Goal: Obtain resource: Obtain resource

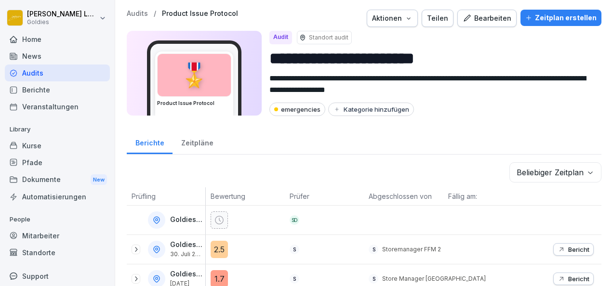
click at [37, 68] on div "Audits" at bounding box center [57, 73] width 105 height 17
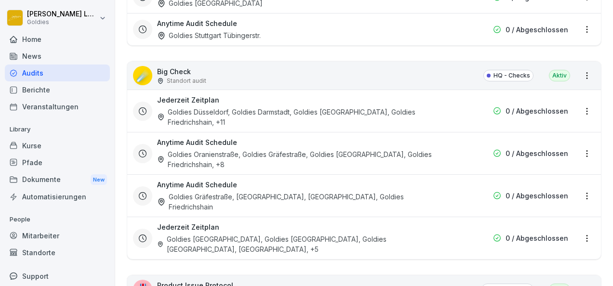
scroll to position [1324, 0]
click at [262, 234] on div "Goldies [GEOGRAPHIC_DATA], Goldies [GEOGRAPHIC_DATA], Goldies [GEOGRAPHIC_DATA]…" at bounding box center [302, 244] width 291 height 20
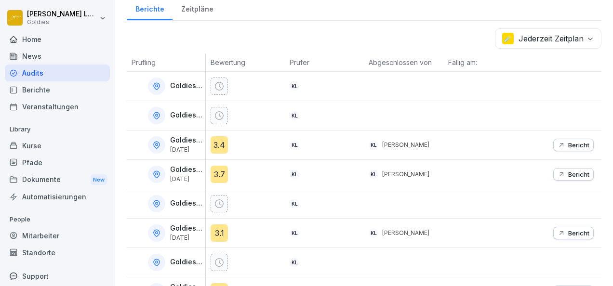
scroll to position [198, 0]
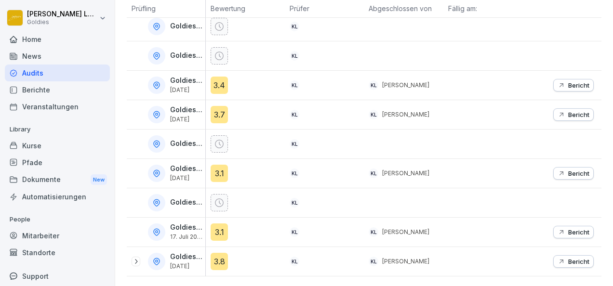
click at [569, 228] on p "Bericht" at bounding box center [578, 232] width 21 height 8
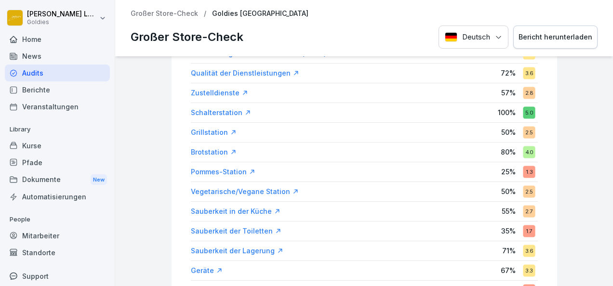
scroll to position [162, 0]
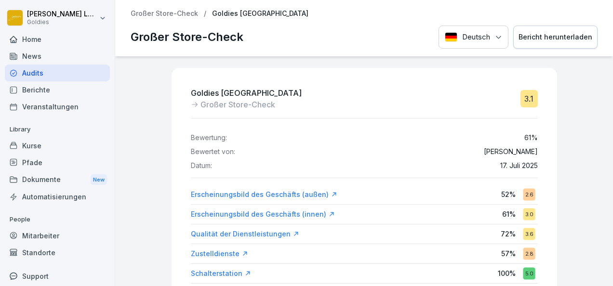
click at [47, 84] on div "Berichte" at bounding box center [57, 89] width 105 height 17
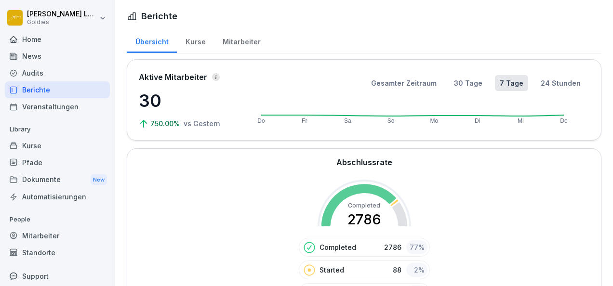
click at [36, 76] on div "Audits" at bounding box center [57, 73] width 105 height 17
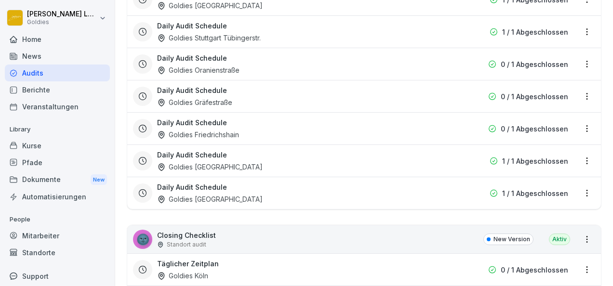
scroll to position [365, 0]
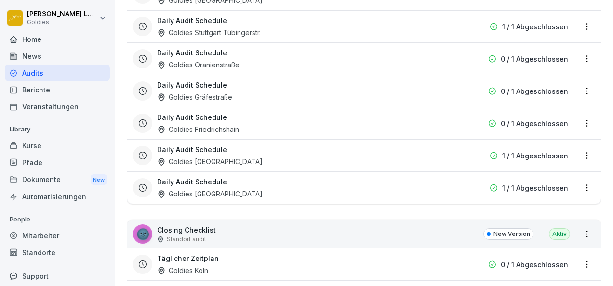
click at [230, 162] on div "Goldies [GEOGRAPHIC_DATA]" at bounding box center [210, 162] width 106 height 10
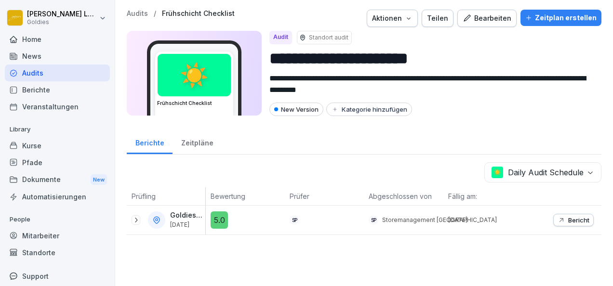
click at [136, 218] on icon at bounding box center [136, 220] width 2 height 5
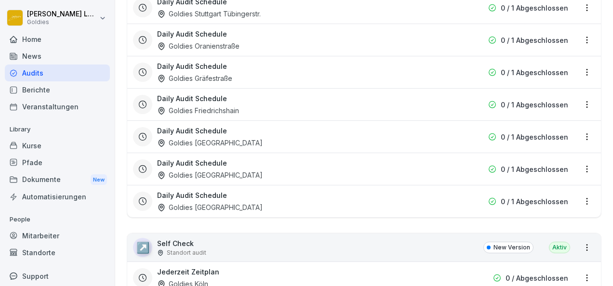
scroll to position [752, 0]
click at [219, 160] on h3 "Daily Audit Schedule" at bounding box center [192, 163] width 70 height 10
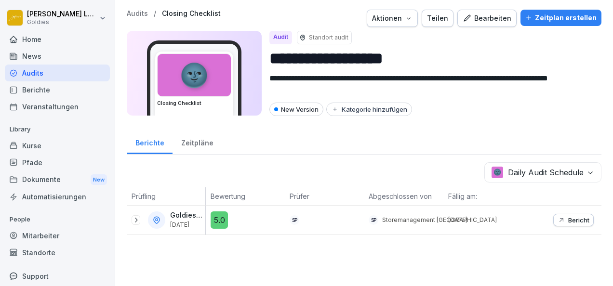
click at [136, 216] on icon at bounding box center [136, 220] width 8 height 8
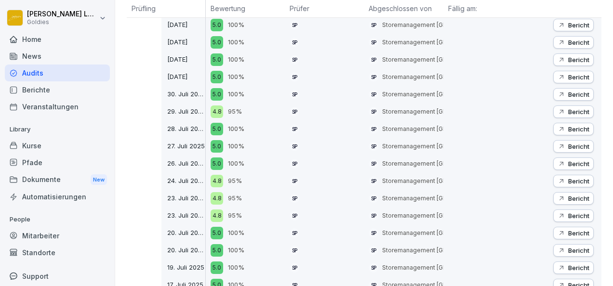
scroll to position [303, 0]
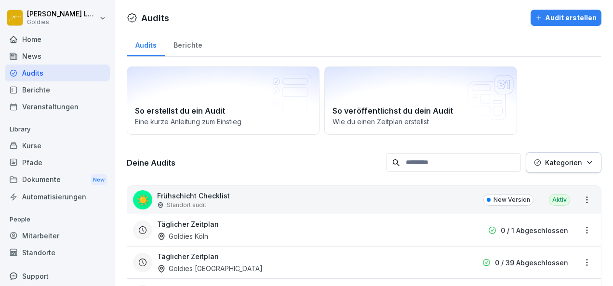
click at [27, 71] on div "Audits" at bounding box center [57, 73] width 105 height 17
click at [32, 70] on div "Audits" at bounding box center [57, 73] width 105 height 17
click at [189, 42] on div "Berichte" at bounding box center [188, 44] width 46 height 25
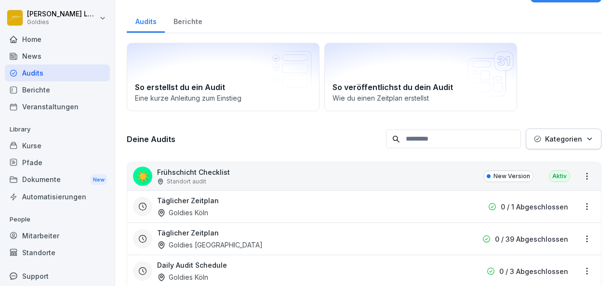
scroll to position [24, 0]
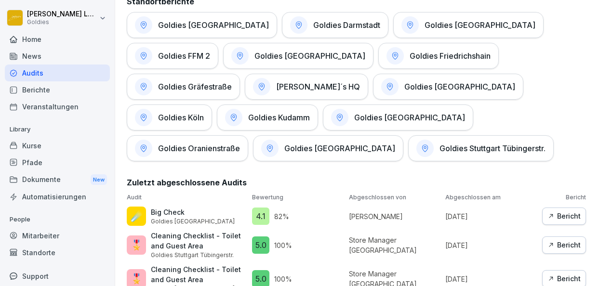
scroll to position [505, 0]
click at [395, 143] on h1 "Goldies [GEOGRAPHIC_DATA]" at bounding box center [339, 148] width 111 height 10
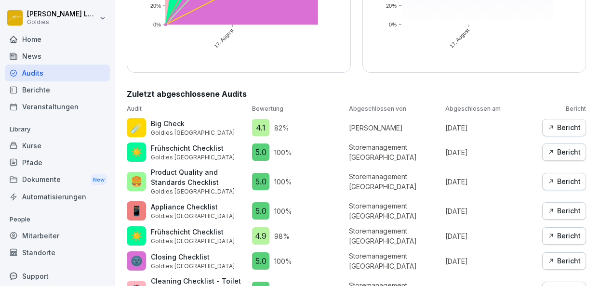
scroll to position [234, 0]
click at [554, 125] on div "Bericht" at bounding box center [564, 127] width 33 height 11
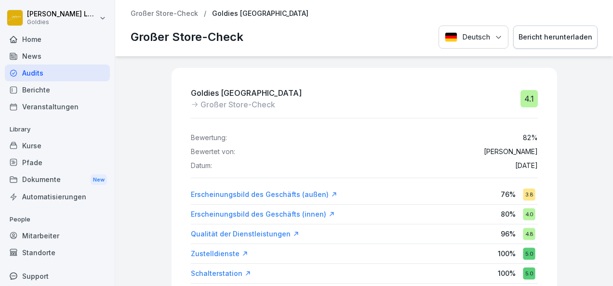
click at [548, 36] on div "Bericht herunterladen" at bounding box center [556, 37] width 74 height 11
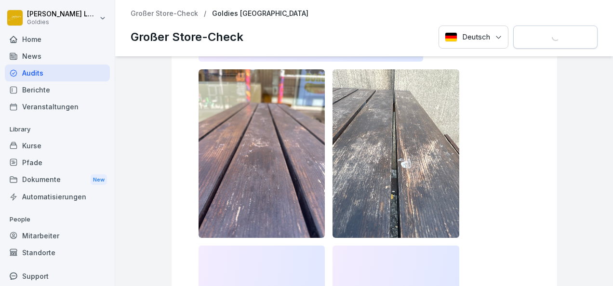
scroll to position [1327, 0]
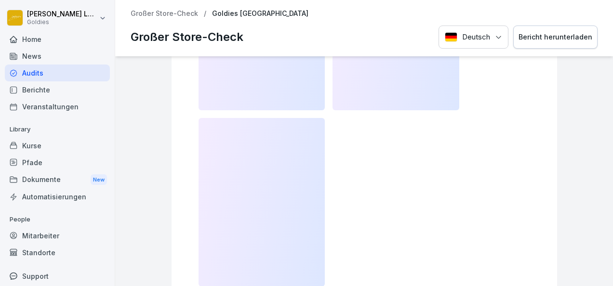
scroll to position [3574, 0]
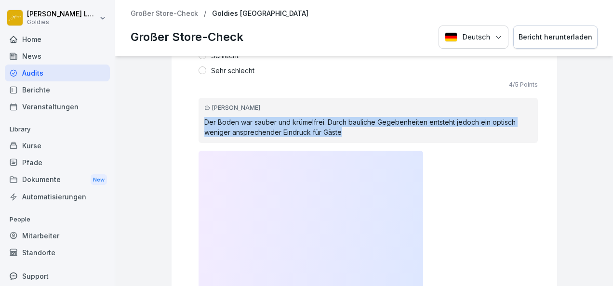
drag, startPoint x: 340, startPoint y: 132, endPoint x: 191, endPoint y: 115, distance: 150.4
click at [199, 115] on div "Karolina Loska Der Boden war sauber und krümelfrei. Durch bauliche Gegebenheite…" at bounding box center [368, 120] width 339 height 45
copy p "Der Boden war sauber und krümelfrei. Durch bauliche Gegebenheiten entsteht jedo…"
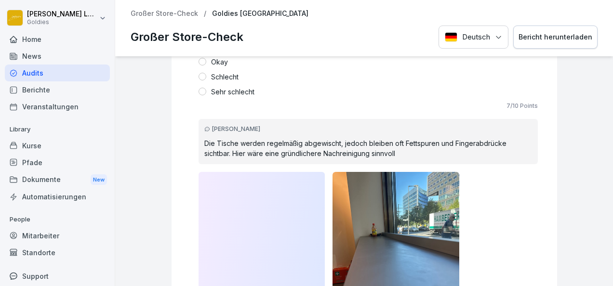
scroll to position [5734, 0]
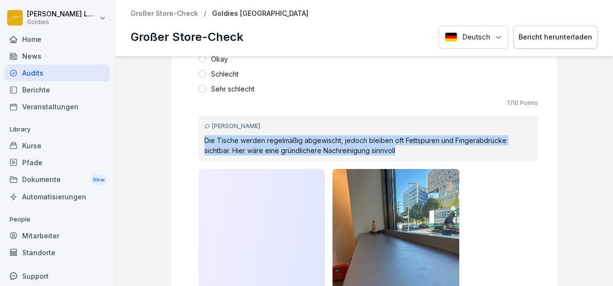
drag, startPoint x: 392, startPoint y: 146, endPoint x: 196, endPoint y: 134, distance: 196.5
click at [199, 134] on div "Karolina Loska Die Tische werden regelmäßig abgewischt, jedoch bleiben oft Fett…" at bounding box center [368, 138] width 339 height 45
copy p "Die Tische werden regelmäßig abgewischt, jedoch bleiben oft Fettspuren und Fing…"
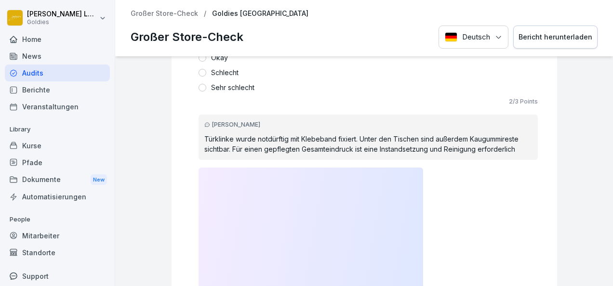
scroll to position [6265, 0]
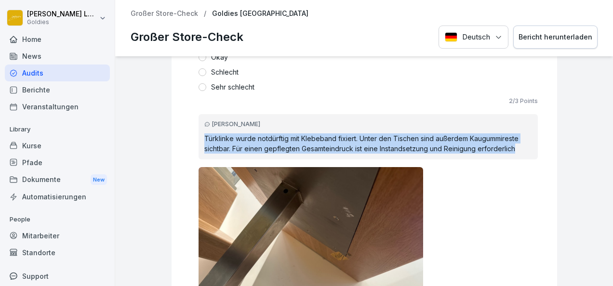
drag, startPoint x: 197, startPoint y: 131, endPoint x: 518, endPoint y: 142, distance: 320.7
click at [518, 142] on p "Türklinke wurde notdürftig mit Klebeband fixiert. Unter den Tischen sind außerd…" at bounding box center [368, 144] width 328 height 20
copy p "Türklinke wurde notdürftig mit Klebeband fixiert. Unter den Tischen sind außerd…"
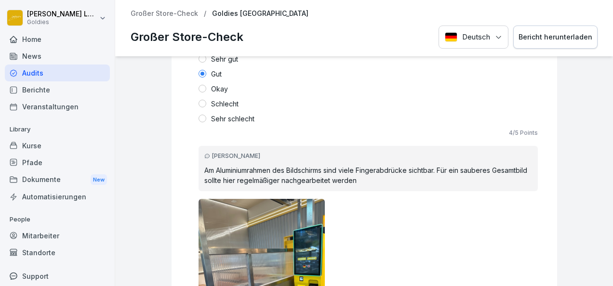
scroll to position [4737, 0]
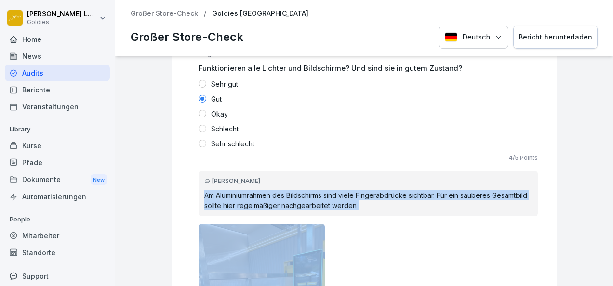
drag, startPoint x: 196, startPoint y: 187, endPoint x: 415, endPoint y: 225, distance: 222.5
copy p "Am Aluminiumrahmen des Bildschirms sind viele Fingerabdrücke sichtbar. Für ein …"
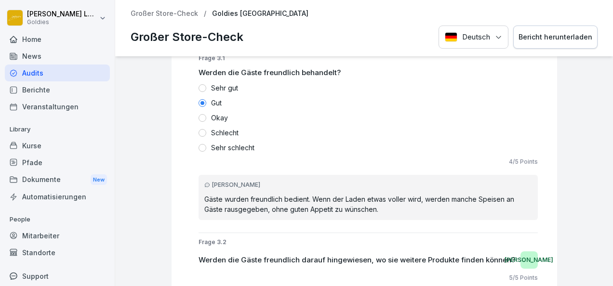
scroll to position [6073, 0]
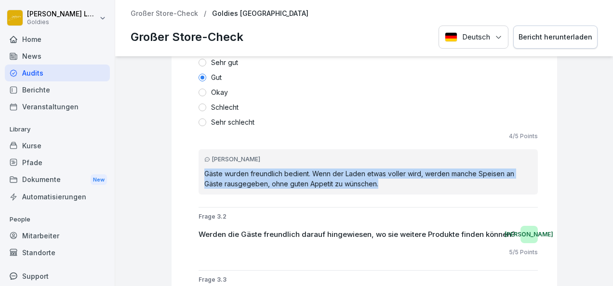
drag, startPoint x: 375, startPoint y: 181, endPoint x: 190, endPoint y: 166, distance: 185.7
copy p "Gäste wurden freundlich bedient. Wenn der Laden etwas voller wird, werden manch…"
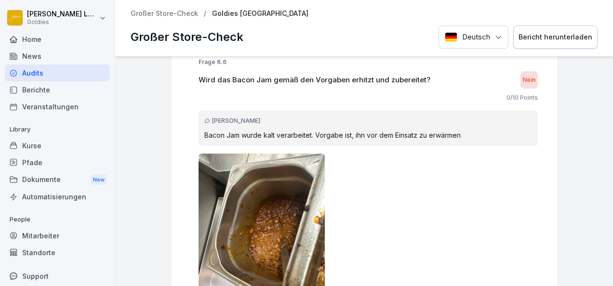
scroll to position [9626, 0]
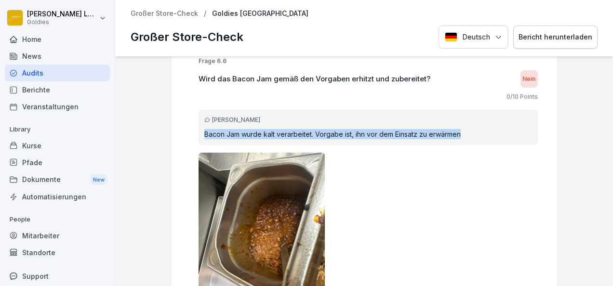
drag, startPoint x: 463, startPoint y: 129, endPoint x: 193, endPoint y: 126, distance: 269.9
click at [199, 126] on div "Karolina Loska Bacon Jam wurde kalt verarbeitet. Vorgabe ist, ihn vor dem Einsa…" at bounding box center [368, 127] width 339 height 35
copy p "Bacon Jam wurde kalt verarbeitet. Vorgabe ist, ihn vor dem Einsatz zu erwärmen"
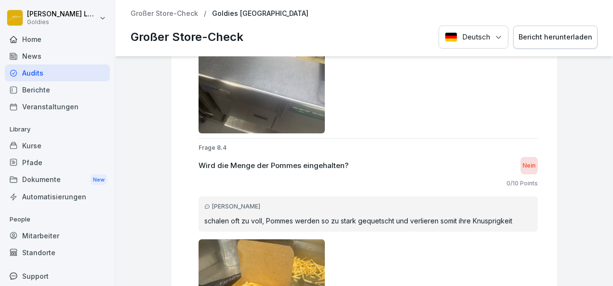
scroll to position [15217, 0]
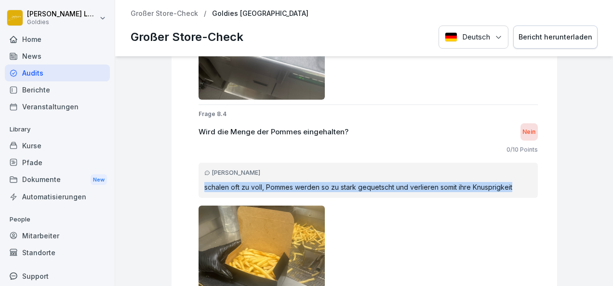
drag, startPoint x: 197, startPoint y: 177, endPoint x: 510, endPoint y: 183, distance: 313.3
click at [510, 183] on p "schalen oft zu voll, Pommes werden so zu stark gequetscht und verlieren somit i…" at bounding box center [368, 187] width 328 height 10
copy p "schalen oft zu voll, Pommes werden so zu stark gequetscht und verlieren somit i…"
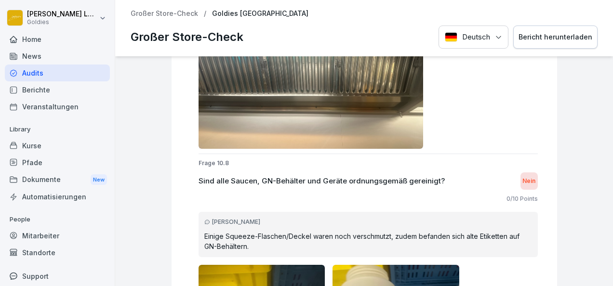
scroll to position [18973, 0]
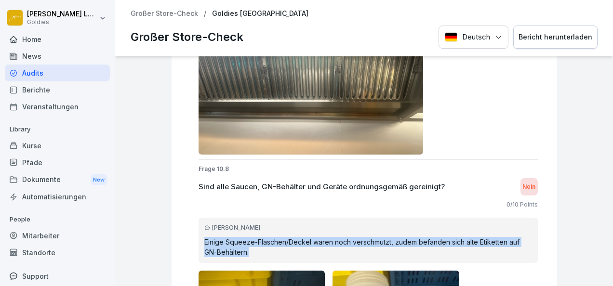
drag, startPoint x: 249, startPoint y: 242, endPoint x: 191, endPoint y: 233, distance: 58.6
click at [199, 233] on div "Karolina Loska Einige Squeeze-Flaschen/Deckel waren noch verschmutzt, zudem bef…" at bounding box center [368, 240] width 339 height 45
copy p "Einige Squeeze-Flaschen/Deckel waren noch verschmutzt, zudem befanden sich alte…"
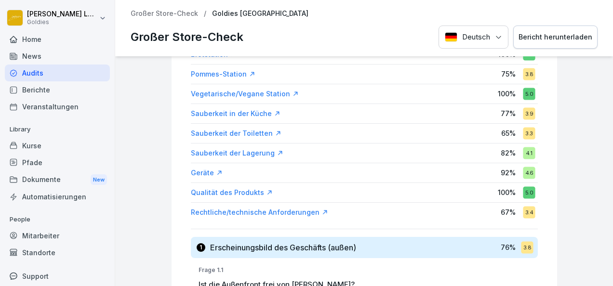
scroll to position [259, 0]
click at [193, 172] on div "Geräte" at bounding box center [207, 173] width 32 height 10
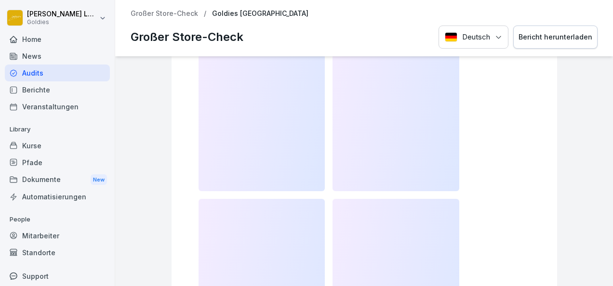
scroll to position [12149, 0]
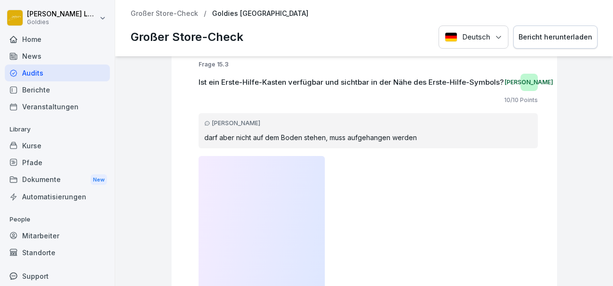
click at [419, 232] on div at bounding box center [368, 240] width 339 height 169
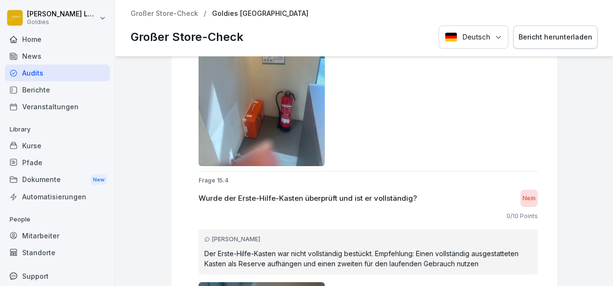
scroll to position [12398, 0]
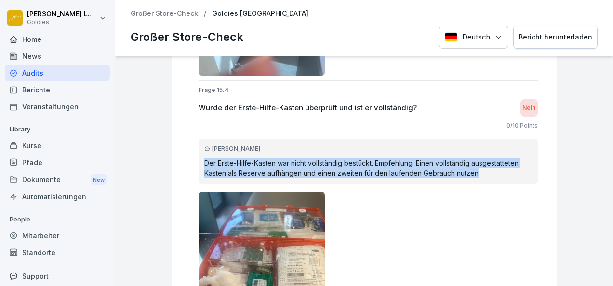
drag, startPoint x: 474, startPoint y: 158, endPoint x: 186, endPoint y: 147, distance: 287.9
copy p "Der Erste-Hilfe-Kasten war nicht vollständig bestückt. Empfehlung: Einen vollst…"
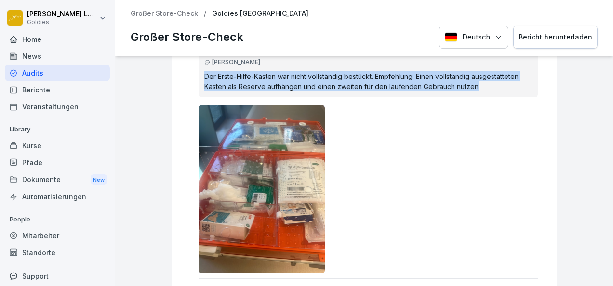
scroll to position [12482, 0]
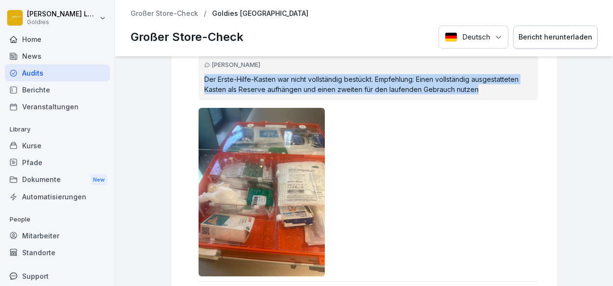
copy p "Der Erste-Hilfe-Kasten war nicht vollständig bestückt. Empfehlung: Einen vollst…"
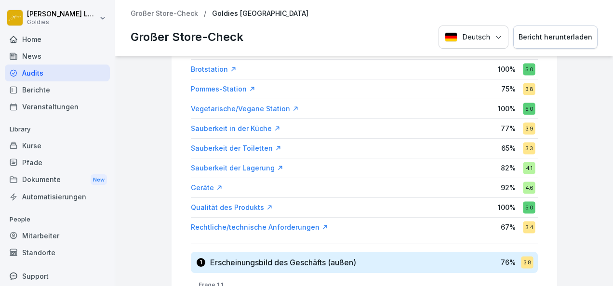
click at [219, 227] on div "Rechtliche/technische Anforderungen" at bounding box center [259, 228] width 137 height 10
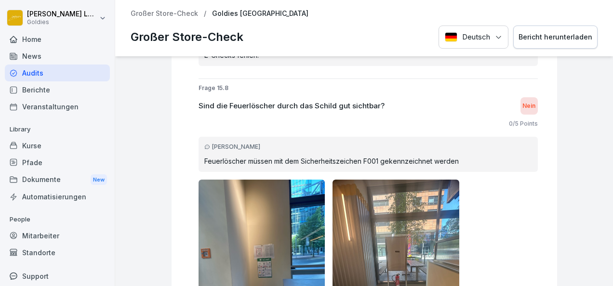
scroll to position [10142, 0]
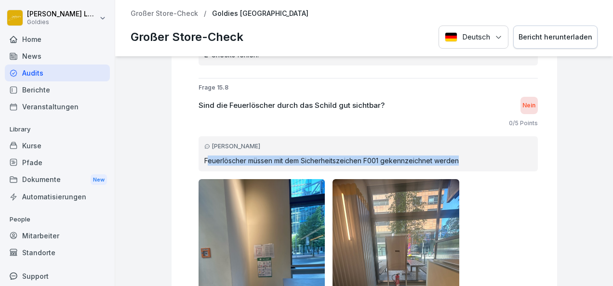
drag, startPoint x: 200, startPoint y: 146, endPoint x: 535, endPoint y: 154, distance: 335.6
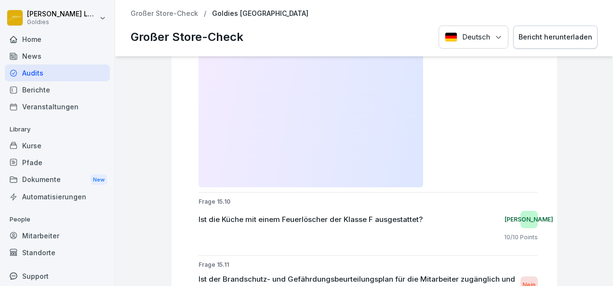
scroll to position [11107, 0]
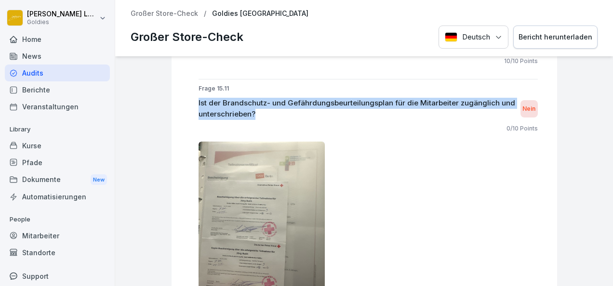
drag, startPoint x: 189, startPoint y: 86, endPoint x: 250, endPoint y: 103, distance: 63.2
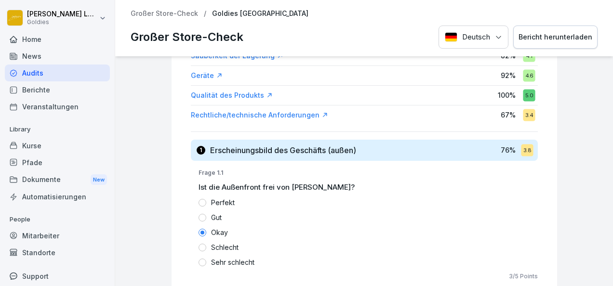
click at [245, 110] on div "Rechtliche/technische Anforderungen" at bounding box center [259, 115] width 137 height 10
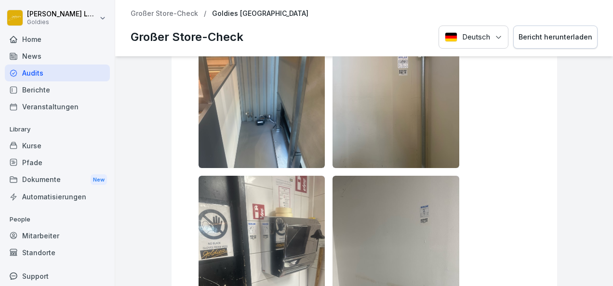
scroll to position [12504, 0]
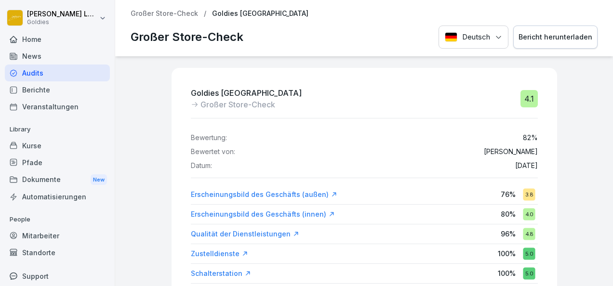
click at [532, 37] on div "Bericht herunterladen" at bounding box center [556, 37] width 74 height 11
click at [533, 37] on div "Deutsch Bericht herunterladen" at bounding box center [518, 38] width 159 height 24
drag, startPoint x: 533, startPoint y: 37, endPoint x: 506, endPoint y: 39, distance: 27.1
click at [506, 39] on div "Deutsch Bericht herunterladen" at bounding box center [518, 38] width 159 height 24
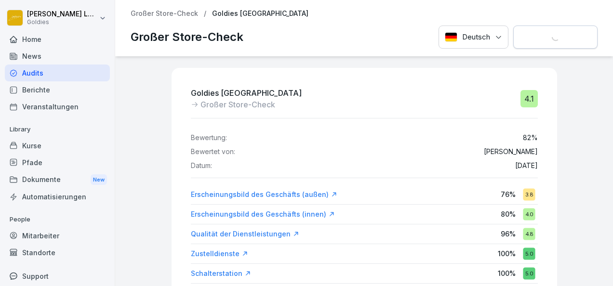
click at [541, 31] on div "Deutsch Bericht herunterladen" at bounding box center [518, 38] width 159 height 24
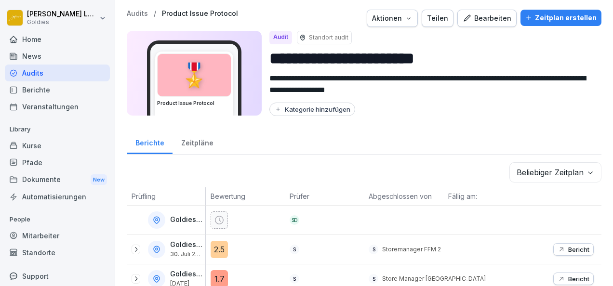
scroll to position [90, 0]
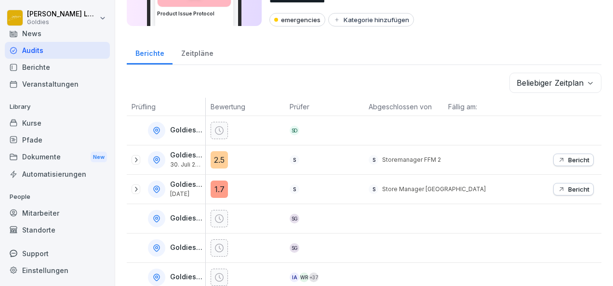
click at [40, 49] on div "Audits" at bounding box center [57, 50] width 105 height 17
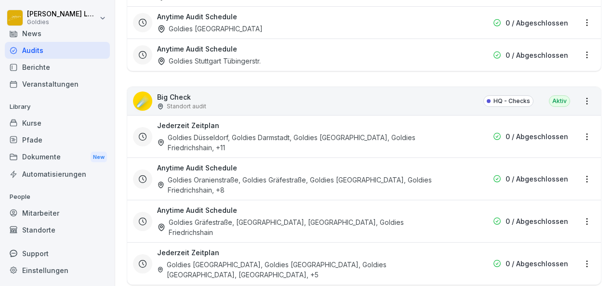
scroll to position [1301, 0]
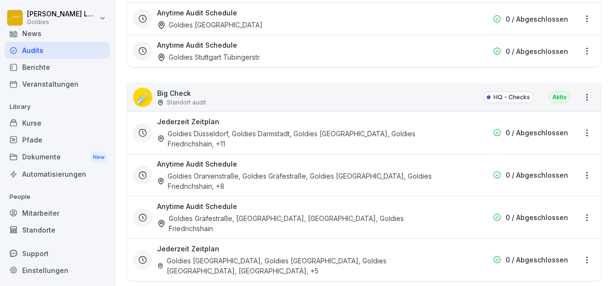
click at [262, 129] on div "Goldies Düsseldorf, Goldies Darmstadt, Goldies [GEOGRAPHIC_DATA], Goldies Fried…" at bounding box center [302, 139] width 291 height 20
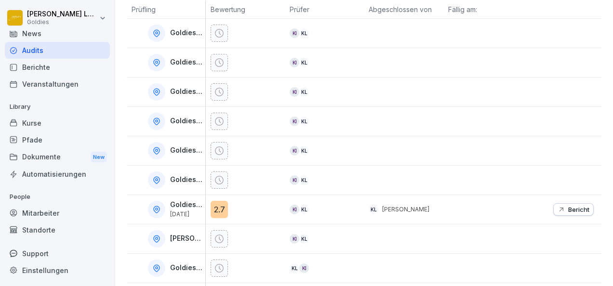
scroll to position [374, 0]
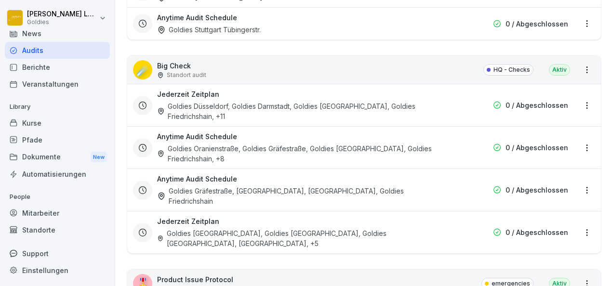
scroll to position [1329, 0]
click at [251, 228] on div "Goldies [GEOGRAPHIC_DATA], Goldies [GEOGRAPHIC_DATA], Goldies [GEOGRAPHIC_DATA]…" at bounding box center [302, 238] width 291 height 20
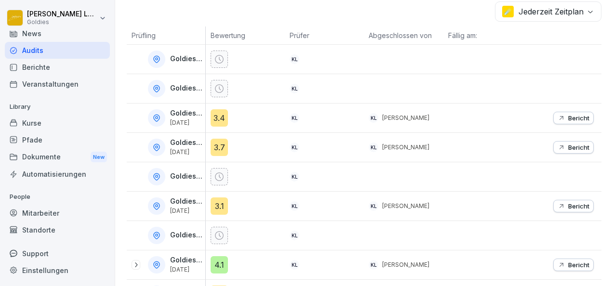
scroll to position [198, 0]
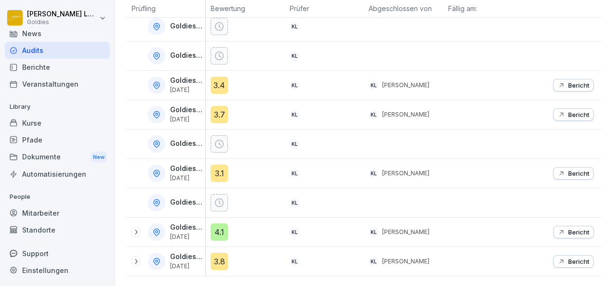
click at [558, 228] on icon "button" at bounding box center [562, 232] width 8 height 8
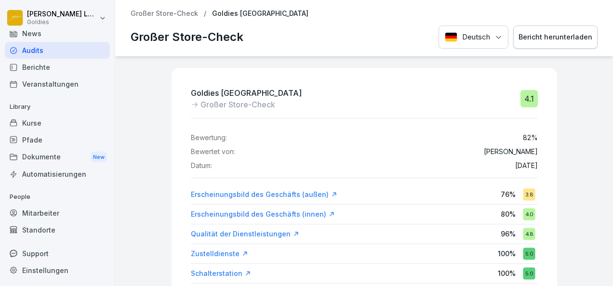
click at [561, 43] on button "Bericht herunterladen" at bounding box center [555, 38] width 84 height 24
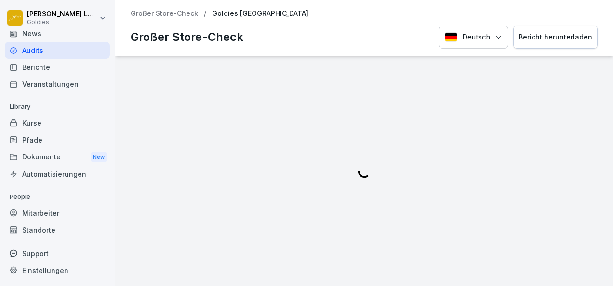
click at [56, 49] on div "Audits" at bounding box center [57, 50] width 105 height 17
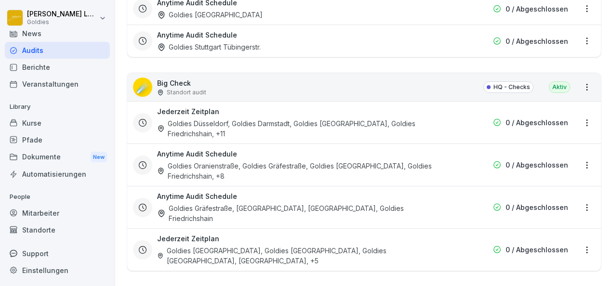
scroll to position [1354, 0]
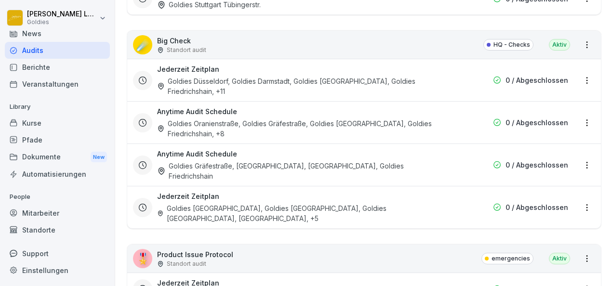
click at [321, 203] on div "Goldies [GEOGRAPHIC_DATA], Goldies [GEOGRAPHIC_DATA], Goldies [GEOGRAPHIC_DATA]…" at bounding box center [302, 213] width 291 height 20
click at [313, 203] on div "Goldies [GEOGRAPHIC_DATA], Goldies [GEOGRAPHIC_DATA], Goldies [GEOGRAPHIC_DATA]…" at bounding box center [302, 213] width 291 height 20
click at [284, 203] on div "Goldies [GEOGRAPHIC_DATA], Goldies [GEOGRAPHIC_DATA], Goldies [GEOGRAPHIC_DATA]…" at bounding box center [302, 213] width 291 height 20
click at [278, 203] on div "Goldies [GEOGRAPHIC_DATA], Goldies [GEOGRAPHIC_DATA], Goldies [GEOGRAPHIC_DATA]…" at bounding box center [302, 213] width 291 height 20
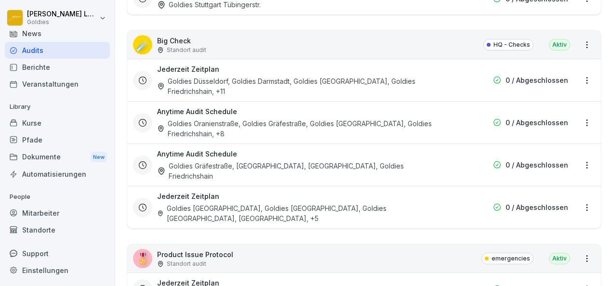
click at [278, 203] on div "Goldies [GEOGRAPHIC_DATA], Goldies [GEOGRAPHIC_DATA], Goldies [GEOGRAPHIC_DATA]…" at bounding box center [302, 213] width 291 height 20
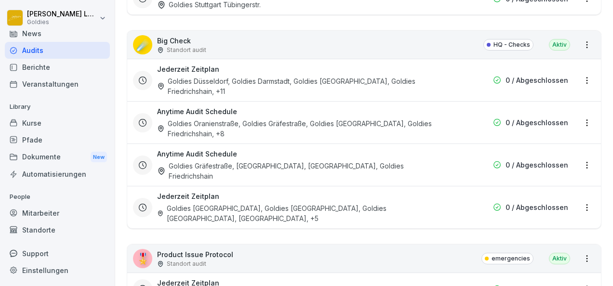
click at [278, 203] on div "Goldies [GEOGRAPHIC_DATA], Goldies [GEOGRAPHIC_DATA], Goldies [GEOGRAPHIC_DATA]…" at bounding box center [302, 213] width 291 height 20
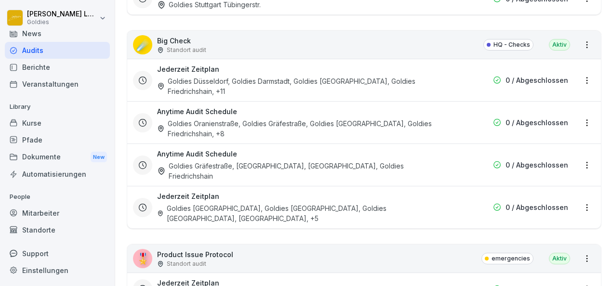
click at [278, 203] on div "Goldies [GEOGRAPHIC_DATA], Goldies [GEOGRAPHIC_DATA], Goldies [GEOGRAPHIC_DATA]…" at bounding box center [302, 213] width 291 height 20
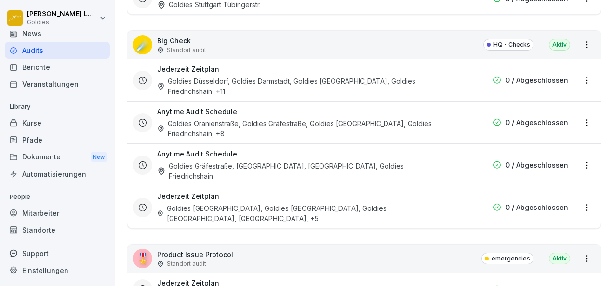
click at [278, 203] on div "Goldies [GEOGRAPHIC_DATA], Goldies [GEOGRAPHIC_DATA], Goldies [GEOGRAPHIC_DATA]…" at bounding box center [302, 213] width 291 height 20
click at [181, 191] on h3 "Jederzeit Zeitplan" at bounding box center [188, 196] width 62 height 10
click at [217, 76] on div "Goldies Düsseldorf, Goldies Darmstadt, Goldies [GEOGRAPHIC_DATA], Goldies Fried…" at bounding box center [302, 86] width 291 height 20
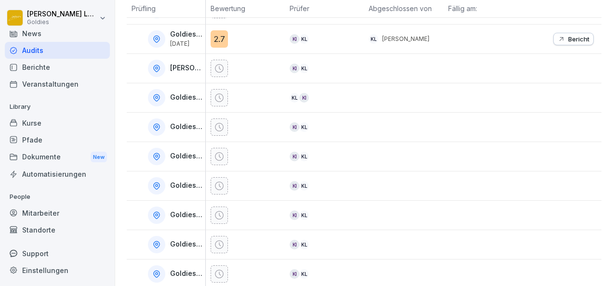
scroll to position [374, 0]
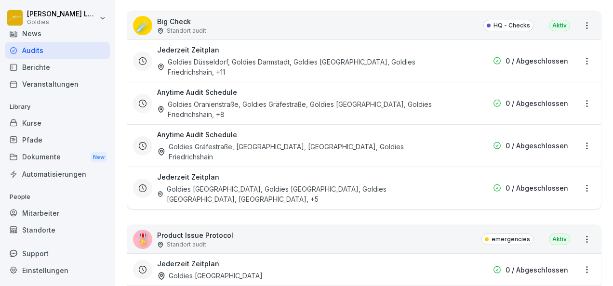
scroll to position [1357, 0]
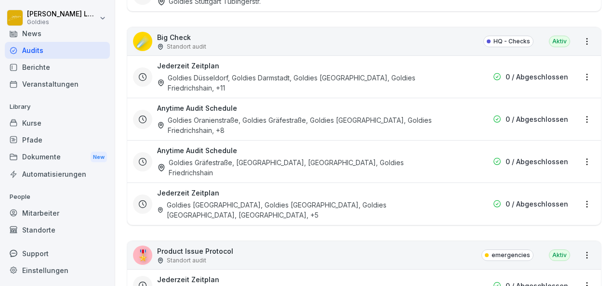
click at [217, 200] on div "Goldies [GEOGRAPHIC_DATA], Goldies [GEOGRAPHIC_DATA], Goldies [GEOGRAPHIC_DATA]…" at bounding box center [302, 210] width 291 height 20
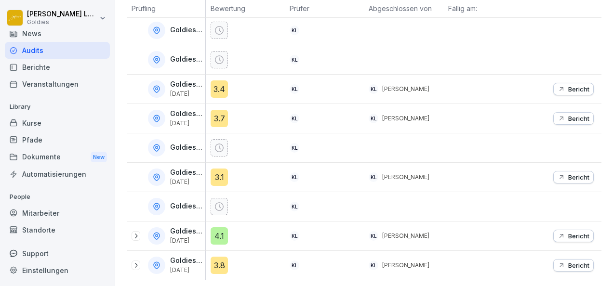
scroll to position [198, 0]
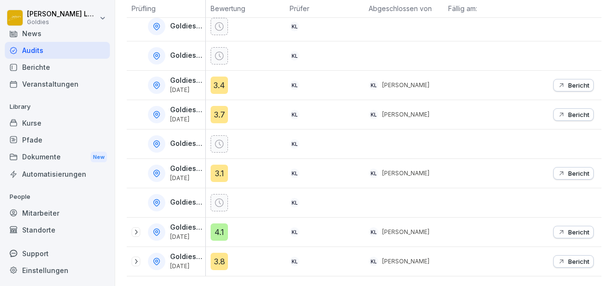
click at [568, 228] on p "Bericht" at bounding box center [578, 232] width 21 height 8
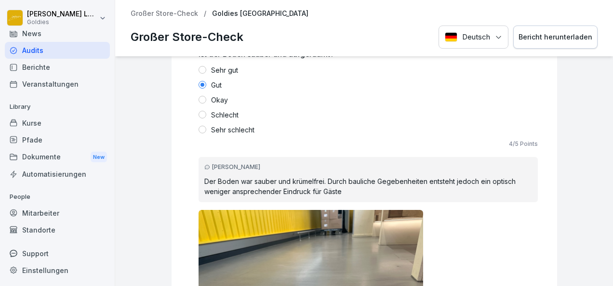
scroll to position [3517, 0]
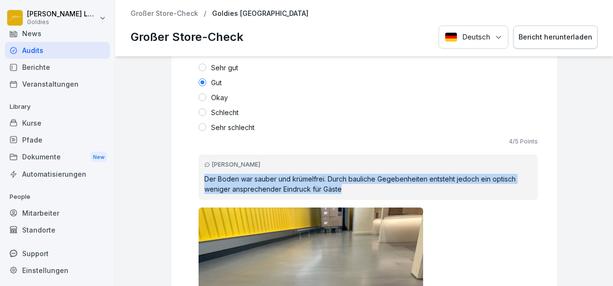
drag, startPoint x: 338, startPoint y: 187, endPoint x: 192, endPoint y: 177, distance: 146.9
click at [199, 177] on div "[PERSON_NAME] Der Boden war sauber und krümelfrei. Durch bauliche Gegebenheiten…" at bounding box center [368, 177] width 339 height 45
copy p "Der Boden war sauber und krümelfrei. Durch bauliche Gegebenheiten entsteht jedo…"
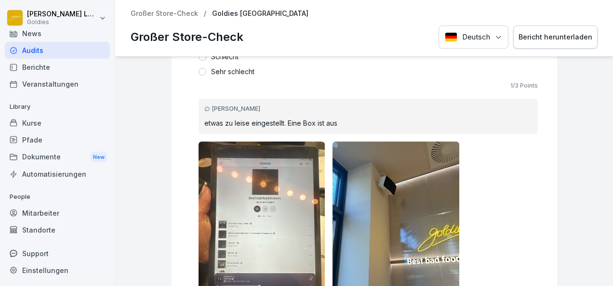
scroll to position [5251, 0]
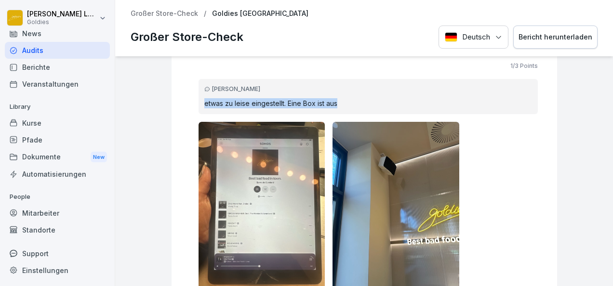
drag, startPoint x: 340, startPoint y: 96, endPoint x: 196, endPoint y: 95, distance: 144.1
click at [199, 95] on div "[PERSON_NAME] etwas zu leise eingestellt. Eine Box ist aus" at bounding box center [368, 96] width 339 height 35
copy p "etwas zu leise eingestellt. Eine Box ist aus"
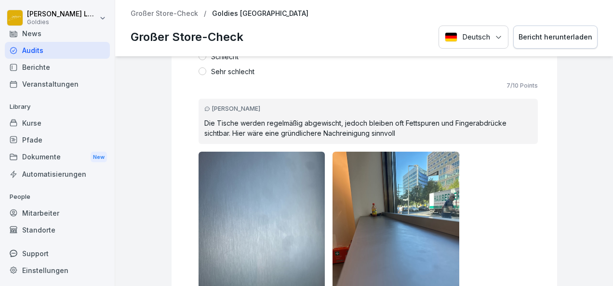
scroll to position [5751, 0]
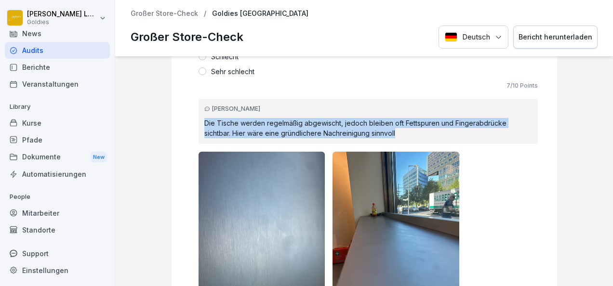
drag, startPoint x: 393, startPoint y: 130, endPoint x: 195, endPoint y: 118, distance: 198.5
click at [199, 118] on div "[PERSON_NAME] Die Tische werden regelmäßig abgewischt, jedoch bleiben oft Fetts…" at bounding box center [368, 121] width 339 height 45
copy p "Die Tische werden regelmäßig abgewischt, jedoch bleiben oft Fettspuren und Fing…"
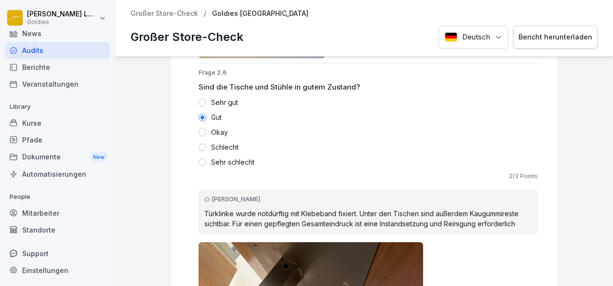
scroll to position [6213, 0]
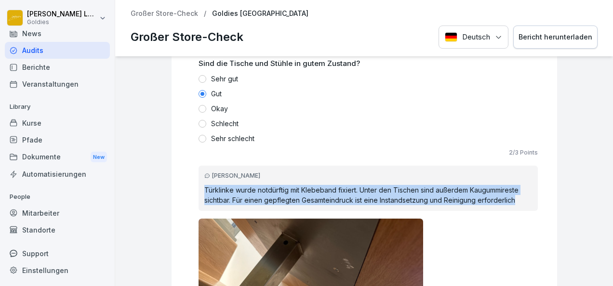
drag, startPoint x: 515, startPoint y: 197, endPoint x: 181, endPoint y: 186, distance: 333.7
copy p "Türklinke wurde notdürftig mit Klebeband fixiert. Unter den Tischen sind außerd…"
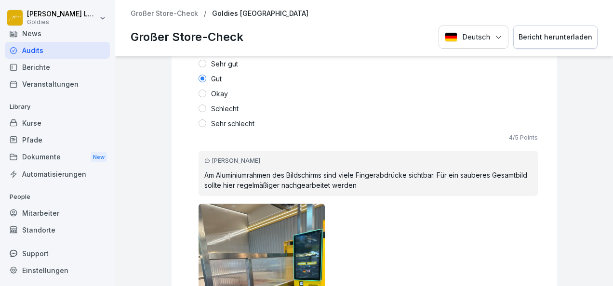
scroll to position [6759, 0]
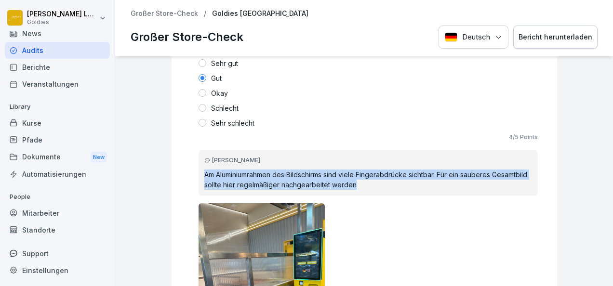
drag, startPoint x: 389, startPoint y: 183, endPoint x: 189, endPoint y: 169, distance: 200.5
copy p "Am Aluminiumrahmen des Bildschirms sind viele Fingerabdrücke sichtbar. Für ein …"
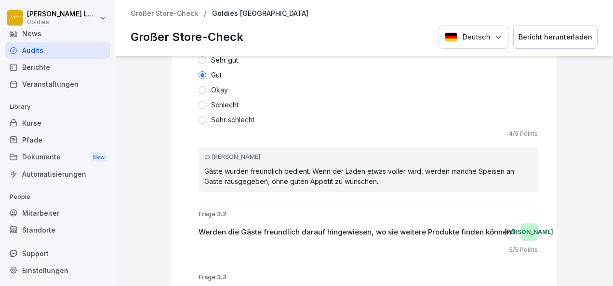
scroll to position [8078, 0]
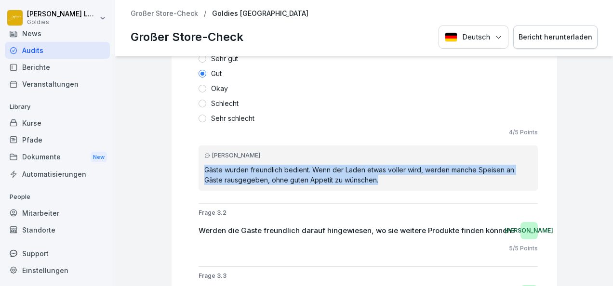
drag, startPoint x: 385, startPoint y: 172, endPoint x: 182, endPoint y: 163, distance: 203.1
click at [182, 163] on div "Goldies Potsdamer Platz Großer Store-Check 4.1 Bewertung: 82 % Bewertet von: [P…" at bounding box center [365, 41] width 386 height 16102
copy p "Gäste wurden freundlich bedient. Wenn der Laden etwas voller wird, werden manch…"
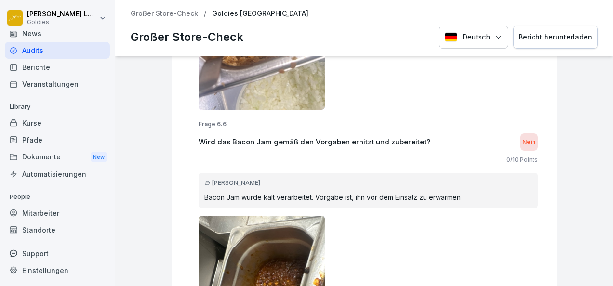
scroll to position [11564, 0]
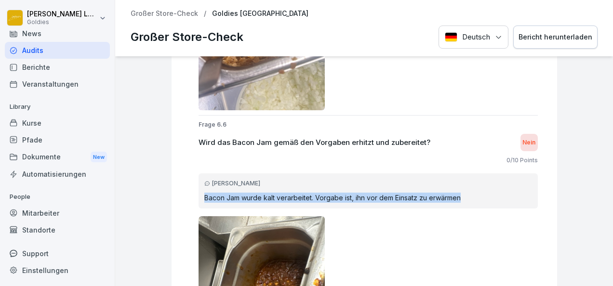
drag, startPoint x: 455, startPoint y: 190, endPoint x: 198, endPoint y: 187, distance: 257.4
click at [204, 193] on p "Bacon Jam wurde kalt verarbeitet. Vorgabe ist, ihn vor dem Einsatz zu erwärmen" at bounding box center [368, 198] width 328 height 10
copy p "Bacon Jam wurde kalt verarbeitet. Vorgabe ist, ihn vor dem Einsatz zu erwärmen"
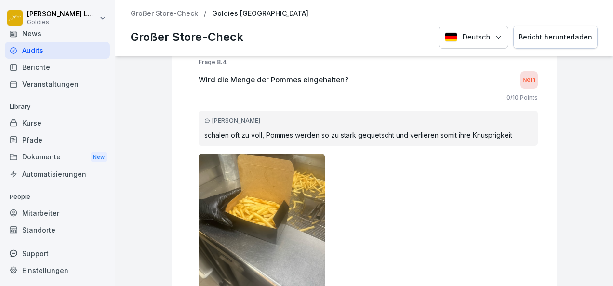
scroll to position [15208, 0]
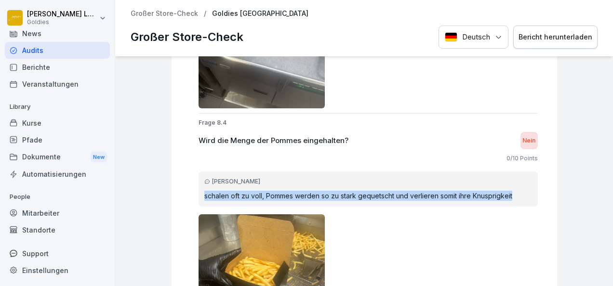
drag, startPoint x: 194, startPoint y: 187, endPoint x: 506, endPoint y: 189, distance: 311.9
click at [506, 189] on div "[PERSON_NAME] schalen oft zu voll, Pommes werden so zu stark gequetscht und ver…" at bounding box center [368, 189] width 339 height 35
copy p "schalen oft zu voll, Pommes werden so zu stark gequetscht und verlieren somit i…"
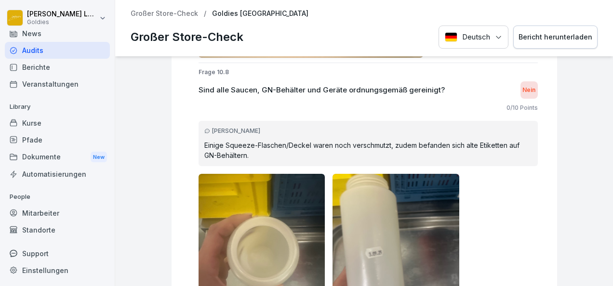
scroll to position [19027, 0]
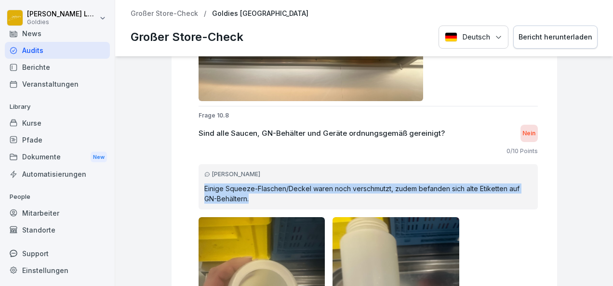
drag, startPoint x: 245, startPoint y: 189, endPoint x: 187, endPoint y: 180, distance: 59.1
copy p "Einige Squeeze-Flaschen/Deckel waren noch verschmutzt, zudem befanden sich alte…"
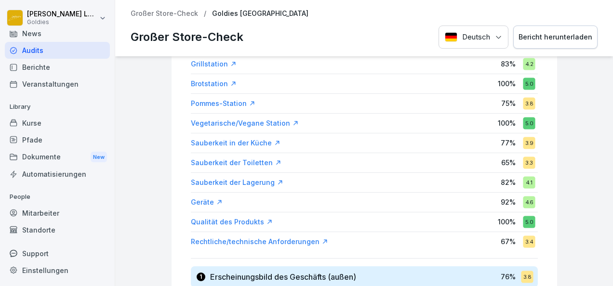
scroll to position [230, 0]
click at [241, 140] on div "Sauberkeit in der Küche" at bounding box center [236, 143] width 90 height 10
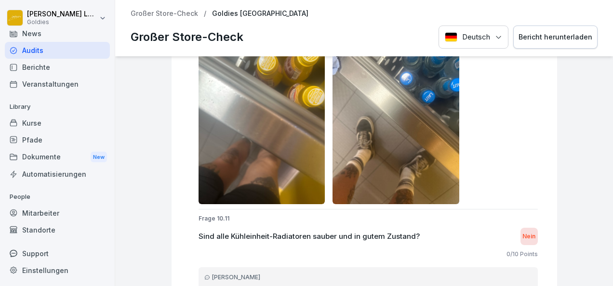
scroll to position [8851, 0]
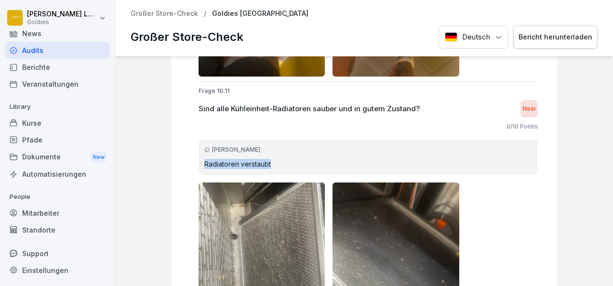
drag, startPoint x: 265, startPoint y: 155, endPoint x: 190, endPoint y: 156, distance: 74.7
copy p "Radiatoren verstaubt"
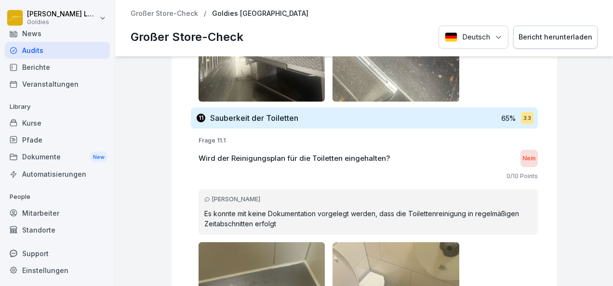
scroll to position [9147, 0]
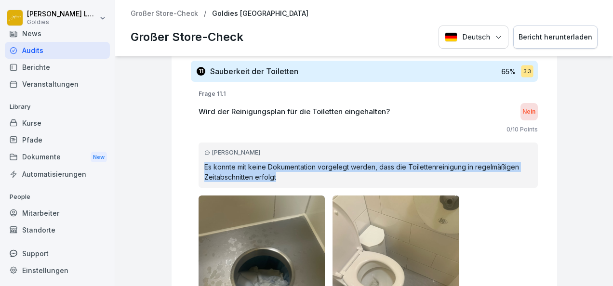
drag, startPoint x: 270, startPoint y: 169, endPoint x: 192, endPoint y: 157, distance: 78.9
click at [199, 157] on div "[PERSON_NAME] Es konnte mit keine Dokumentation vorgelegt werden, dass die Toil…" at bounding box center [368, 165] width 339 height 45
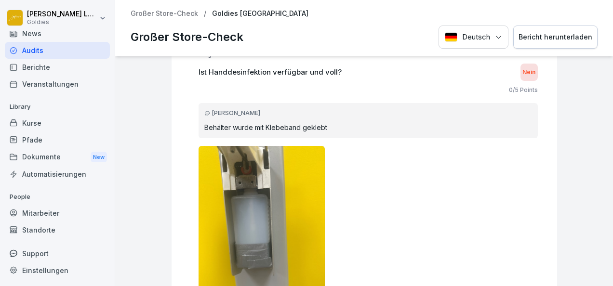
scroll to position [9668, 0]
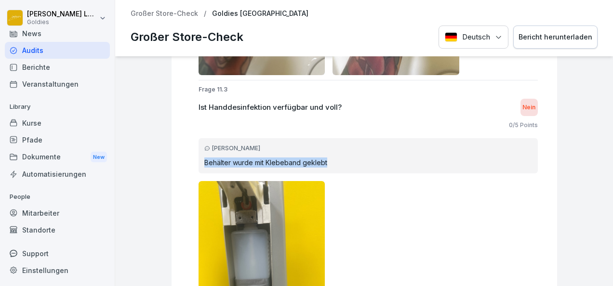
drag, startPoint x: 334, startPoint y: 145, endPoint x: 194, endPoint y: 150, distance: 139.4
click at [199, 150] on div "[PERSON_NAME] Behälter wurde mit Klebeband geklebt" at bounding box center [368, 155] width 339 height 35
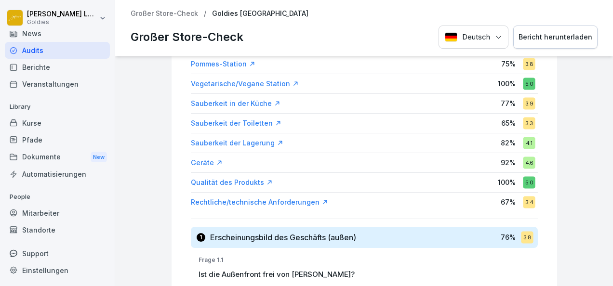
scroll to position [270, 0]
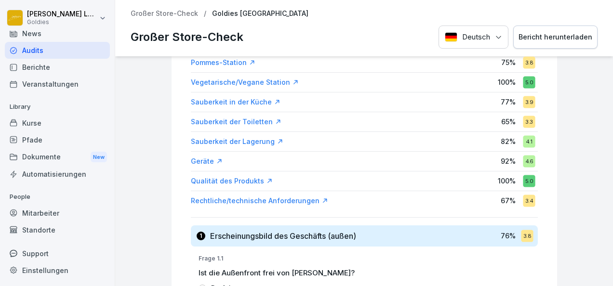
click at [226, 139] on div "Sauberkeit der Lagerung" at bounding box center [237, 142] width 93 height 10
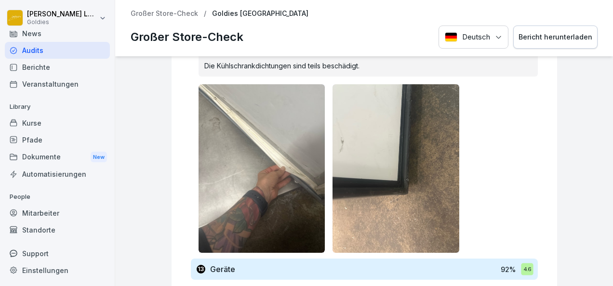
scroll to position [8592, 0]
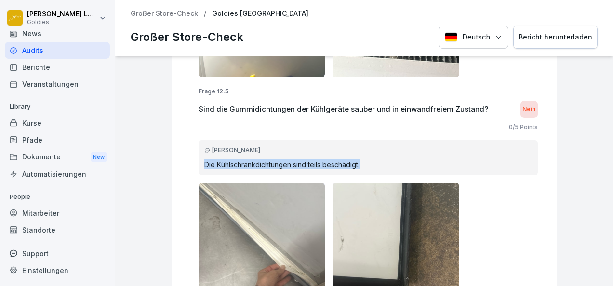
drag, startPoint x: 365, startPoint y: 150, endPoint x: 189, endPoint y: 162, distance: 176.3
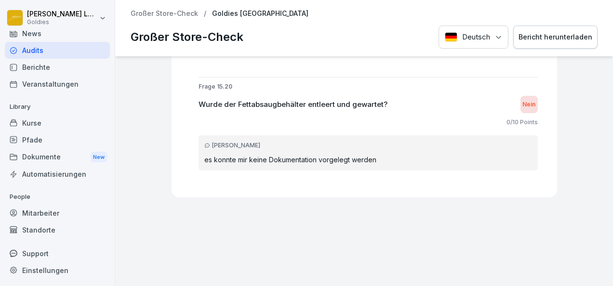
scroll to position [13860, 0]
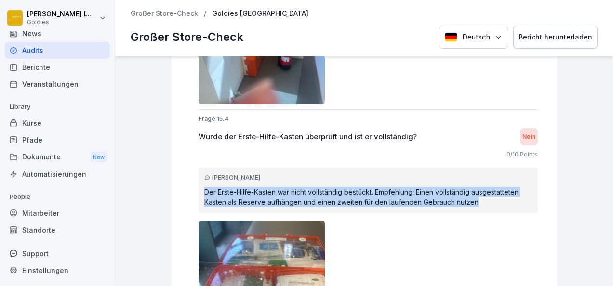
drag, startPoint x: 189, startPoint y: 174, endPoint x: 488, endPoint y: 184, distance: 299.0
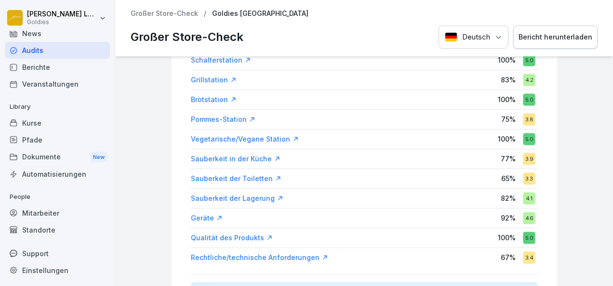
scroll to position [215, 0]
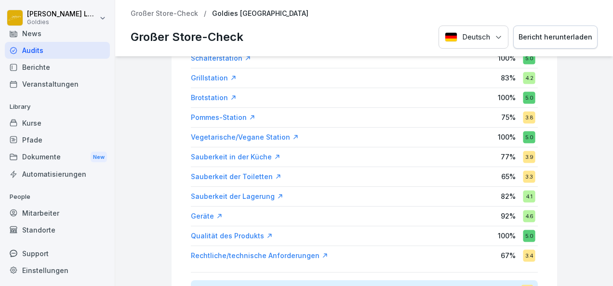
click at [233, 251] on div "Rechtliche/technische Anforderungen" at bounding box center [259, 256] width 137 height 10
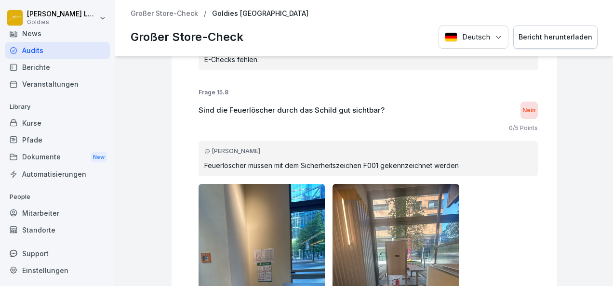
scroll to position [10142, 0]
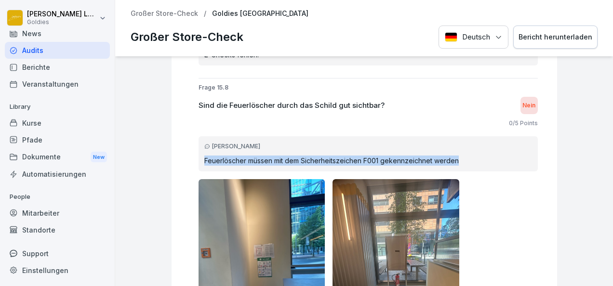
drag, startPoint x: 457, startPoint y: 144, endPoint x: 192, endPoint y: 154, distance: 265.8
click at [199, 154] on div "[PERSON_NAME] Feuerlöscher müssen mit dem Sicherheitszeichen F001 gekennzeichne…" at bounding box center [368, 153] width 339 height 35
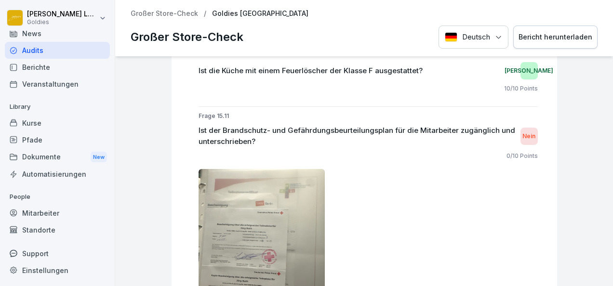
scroll to position [11080, 0]
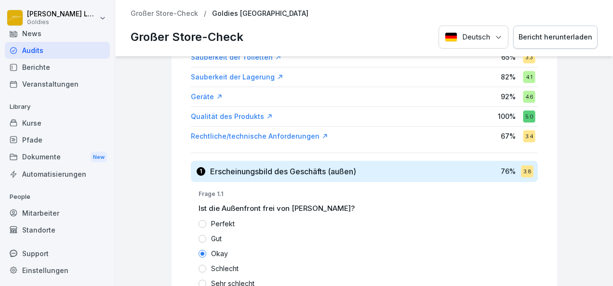
click at [250, 133] on div "Rechtliche/technische Anforderungen" at bounding box center [259, 137] width 137 height 10
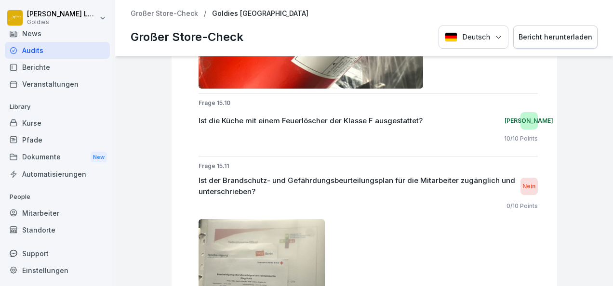
scroll to position [12166, 0]
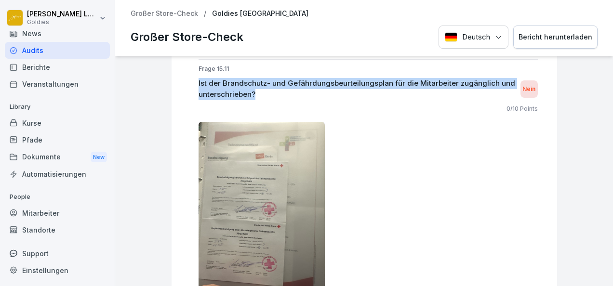
drag, startPoint x: 251, startPoint y: 80, endPoint x: 177, endPoint y: 66, distance: 75.1
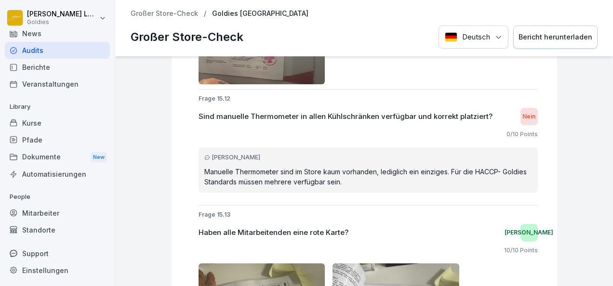
scroll to position [12391, 0]
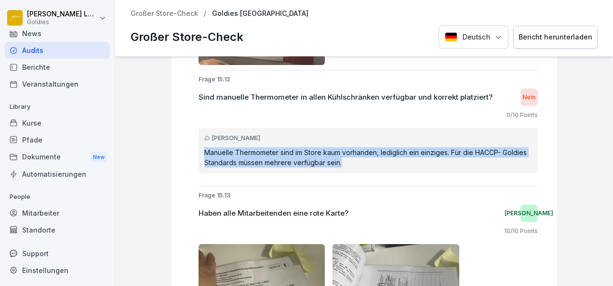
drag, startPoint x: 339, startPoint y: 147, endPoint x: 192, endPoint y: 133, distance: 147.7
click at [199, 133] on div "[PERSON_NAME] Manuelle Thermometer sind im Store kaum vorhanden, lediglich ein …" at bounding box center [368, 150] width 339 height 45
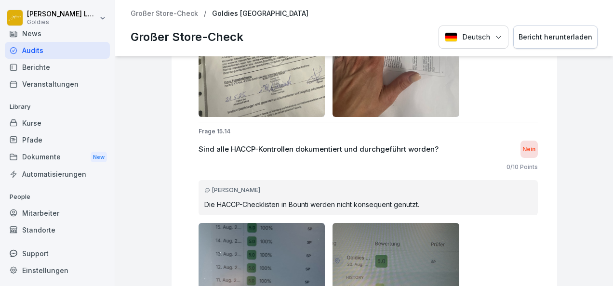
scroll to position [12689, 0]
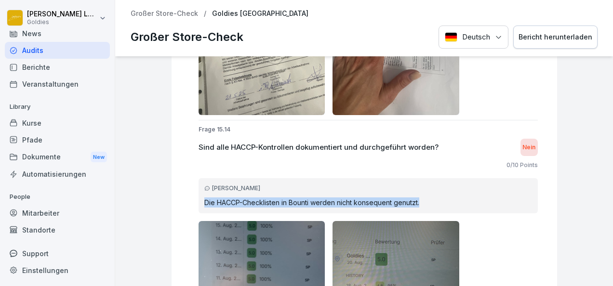
drag, startPoint x: 423, startPoint y: 188, endPoint x: 181, endPoint y: 186, distance: 242.0
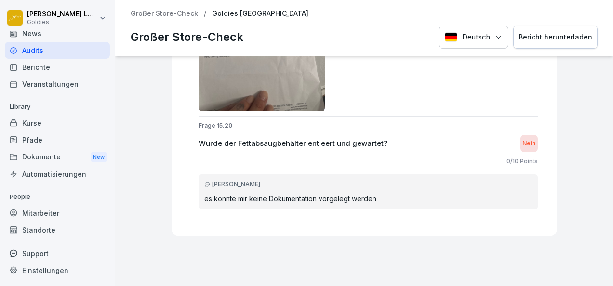
scroll to position [14852, 0]
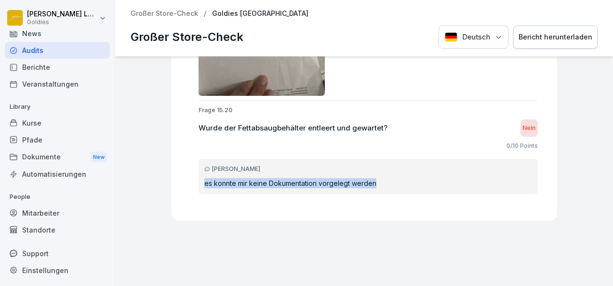
drag, startPoint x: 372, startPoint y: 165, endPoint x: 179, endPoint y: 172, distance: 192.9
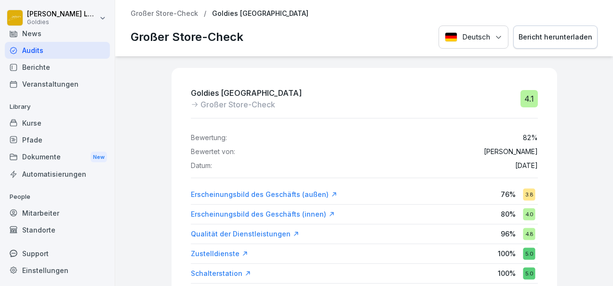
click at [169, 16] on p "Großer Store-Check" at bounding box center [164, 14] width 67 height 8
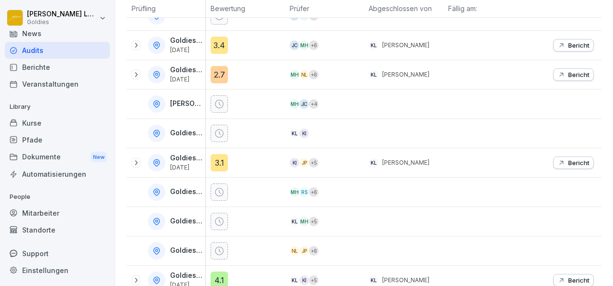
scroll to position [374, 0]
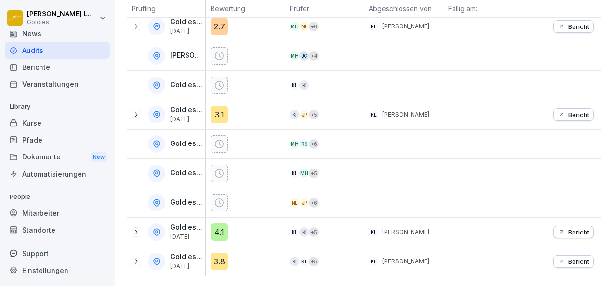
click at [137, 228] on icon at bounding box center [136, 232] width 8 height 8
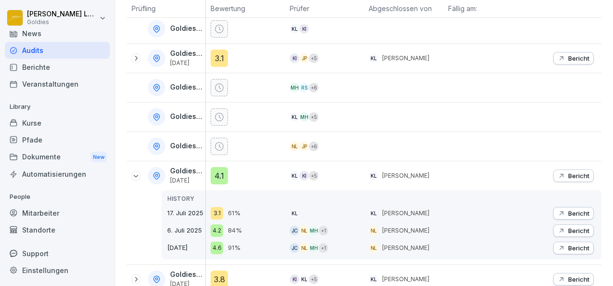
scroll to position [429, 0]
